Goal: Information Seeking & Learning: Understand process/instructions

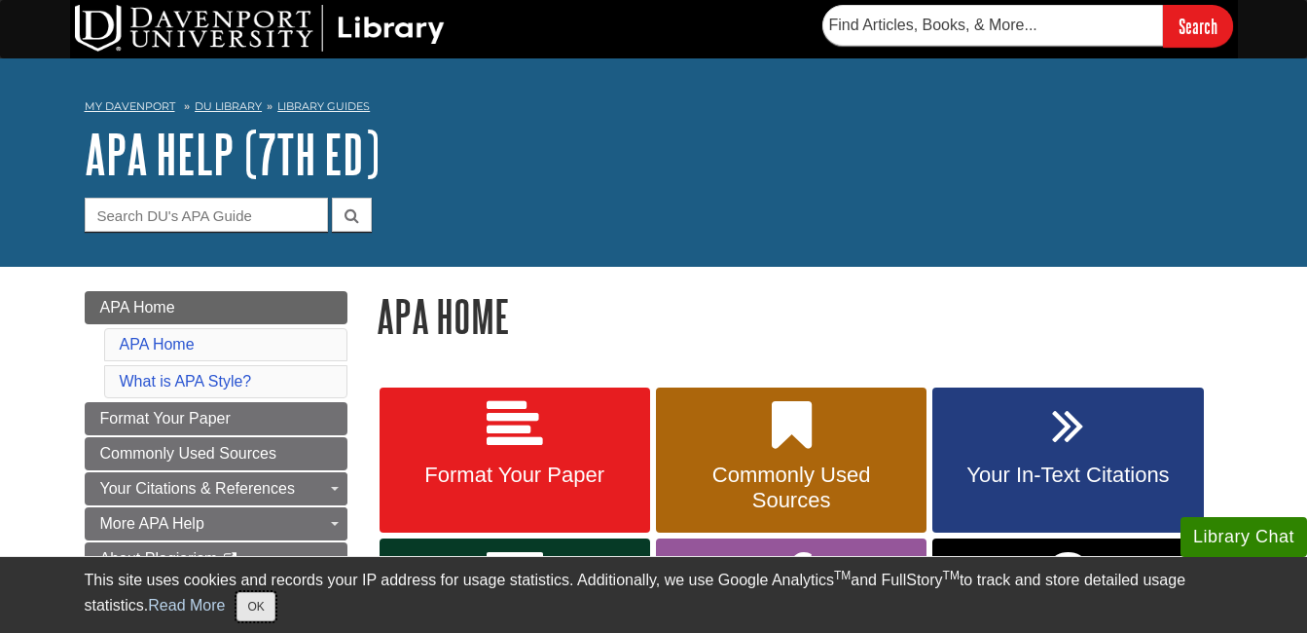
click at [258, 603] on button "OK" at bounding box center [255, 606] width 38 height 29
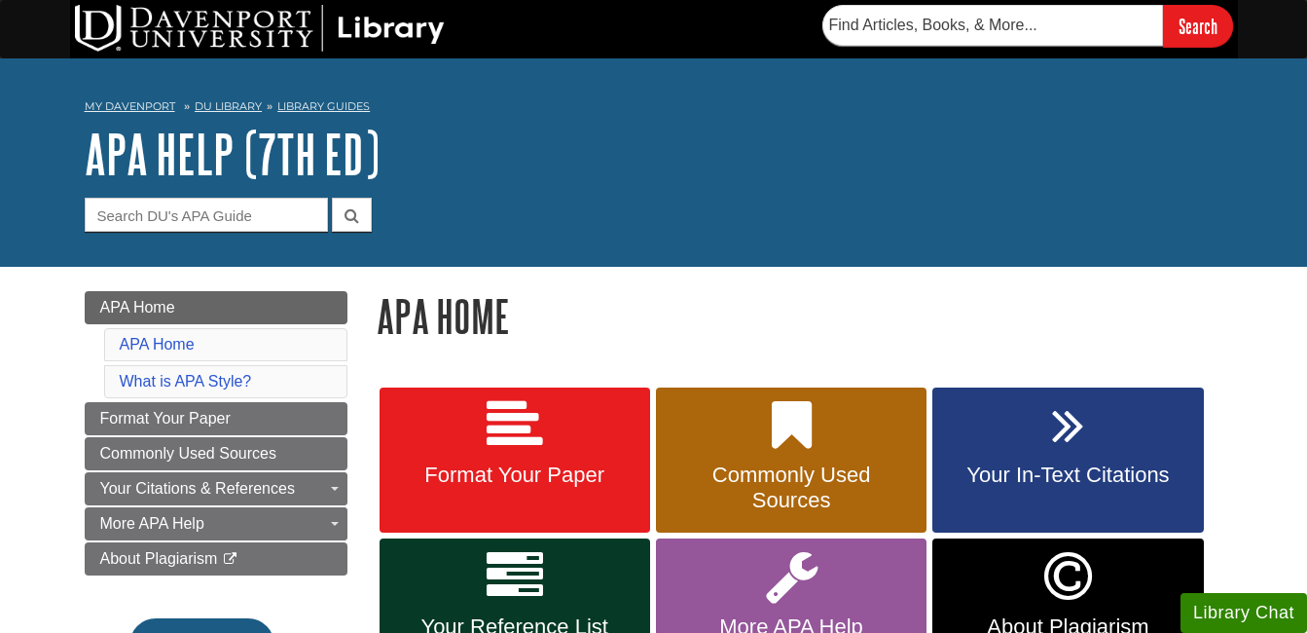
click at [258, 603] on div "APA Home APA Home What is APA Style? Format Your Paper Commonly Used Sources Yo…" at bounding box center [216, 497] width 263 height 413
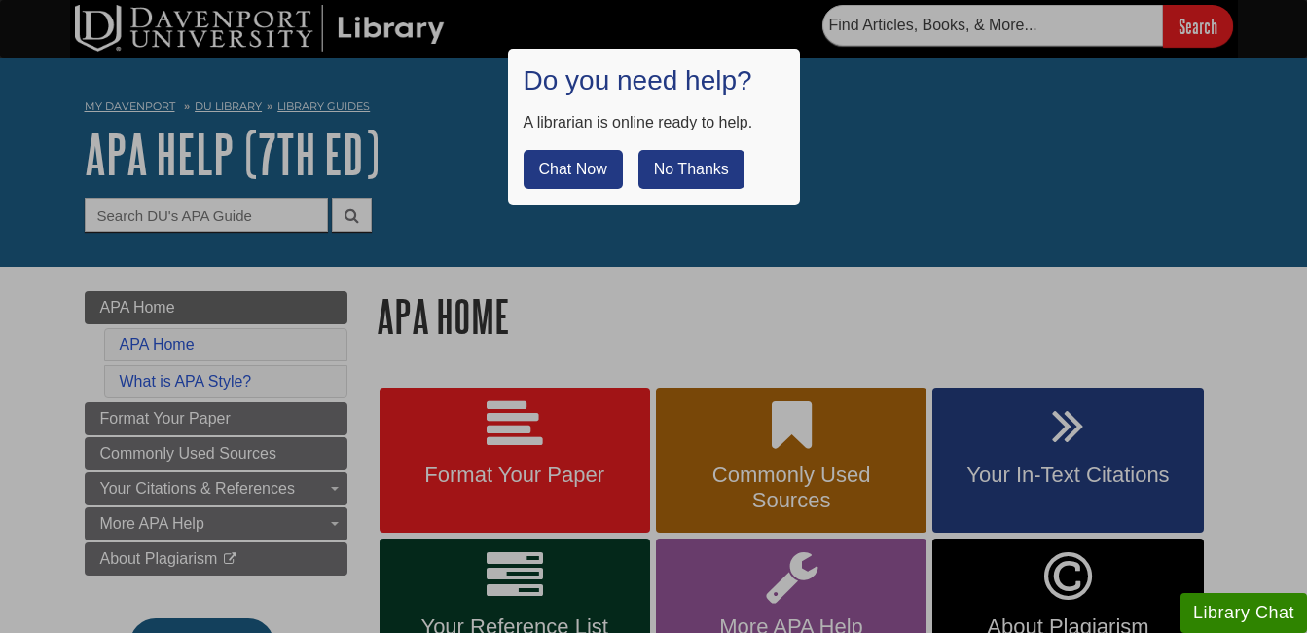
click at [595, 358] on div at bounding box center [653, 316] width 1307 height 633
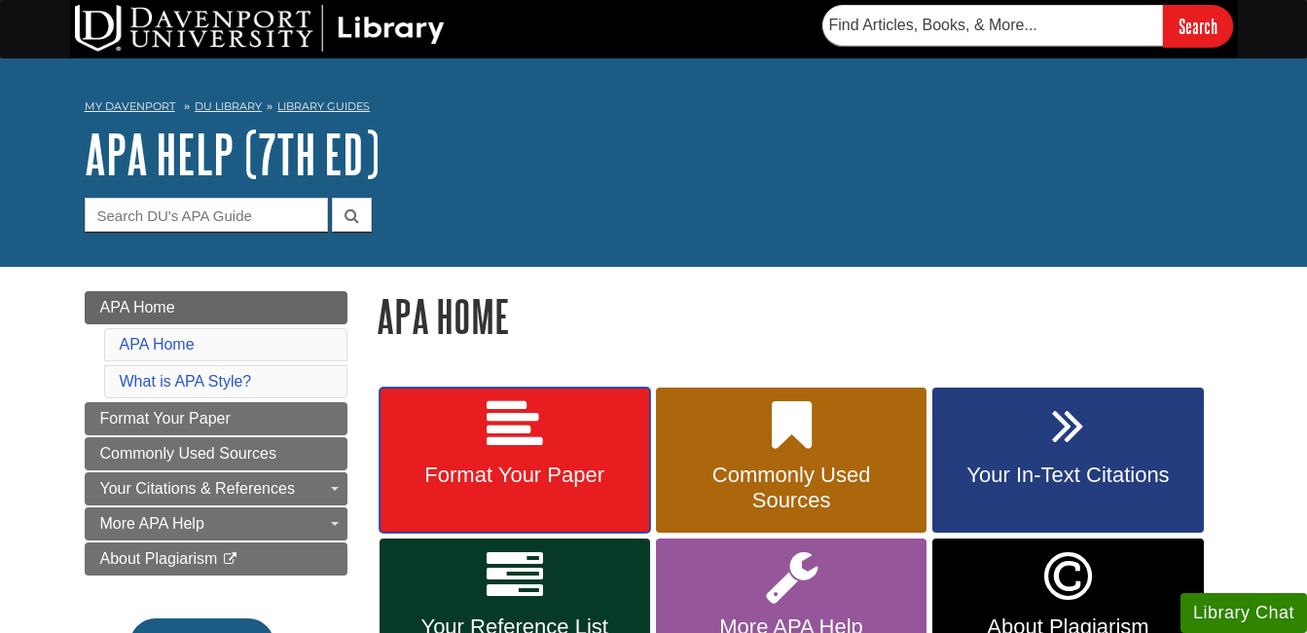
click at [489, 474] on span "Format Your Paper" at bounding box center [514, 474] width 241 height 25
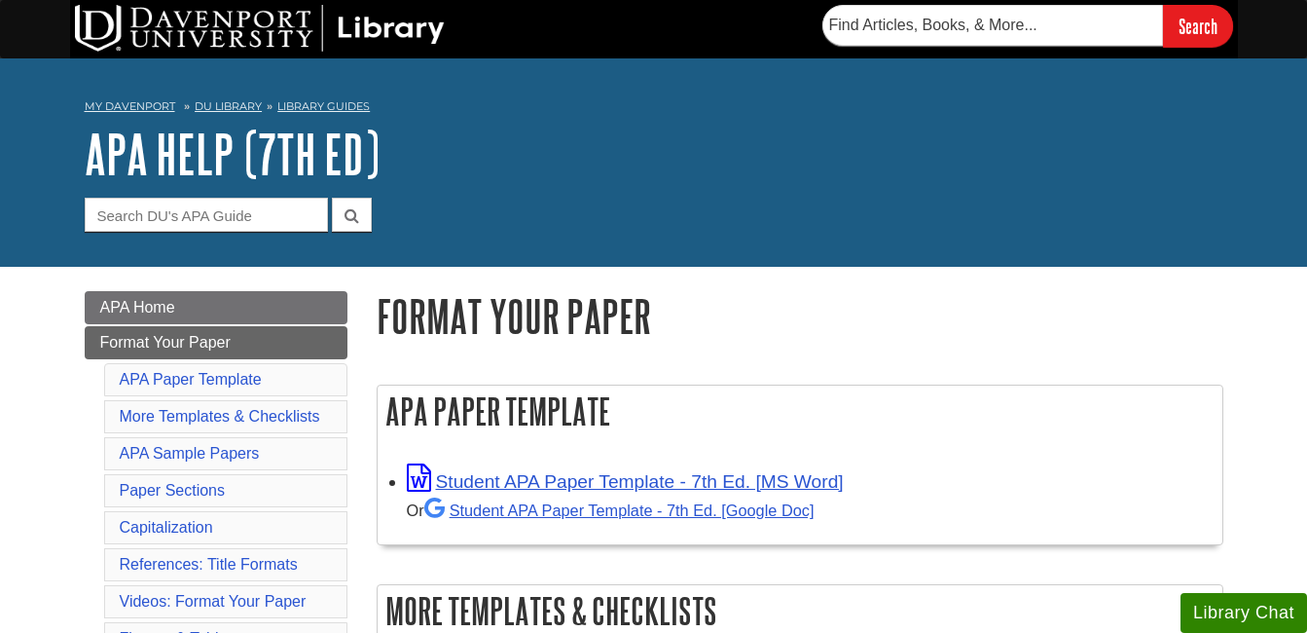
click at [813, 292] on h1 "Format Your Paper" at bounding box center [800, 316] width 847 height 50
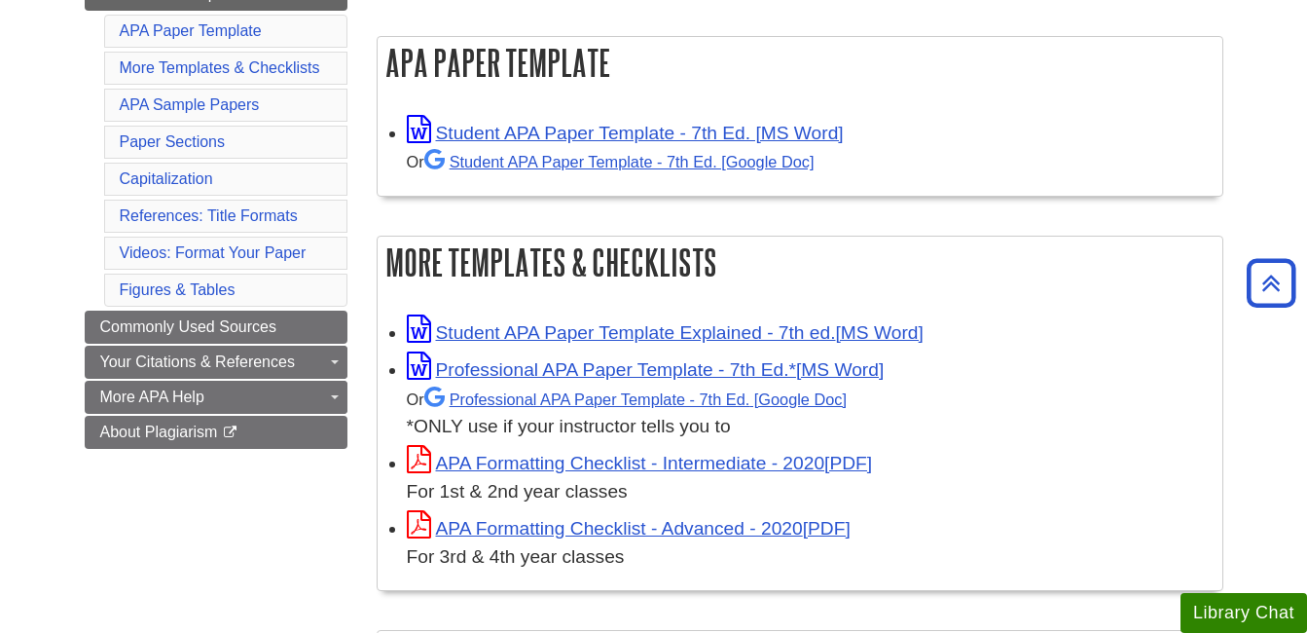
scroll to position [350, 0]
